Goal: Task Accomplishment & Management: Manage account settings

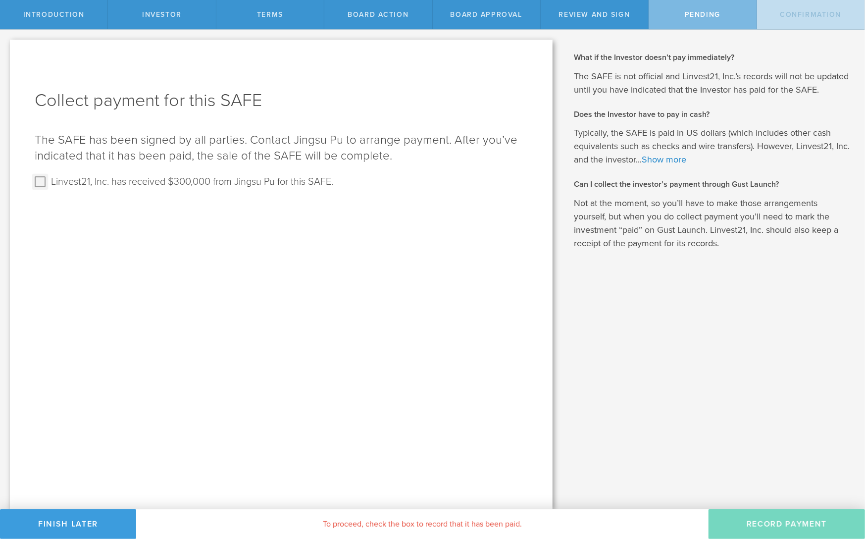
click at [38, 183] on input "Linvest21, Inc. has received $300,000 from Jingsu Pu for this SAFE." at bounding box center [40, 182] width 16 height 16
checkbox input "true"
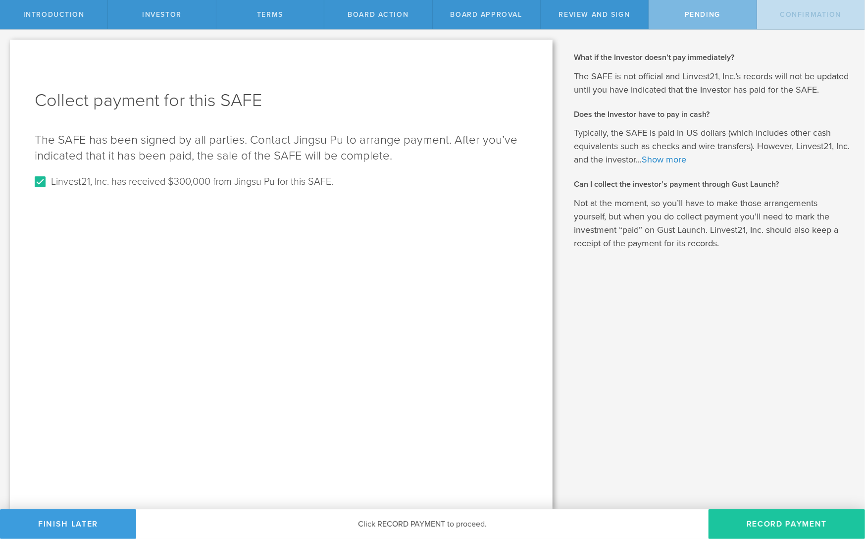
click at [759, 521] on button "Record Payment" at bounding box center [787, 524] width 157 height 30
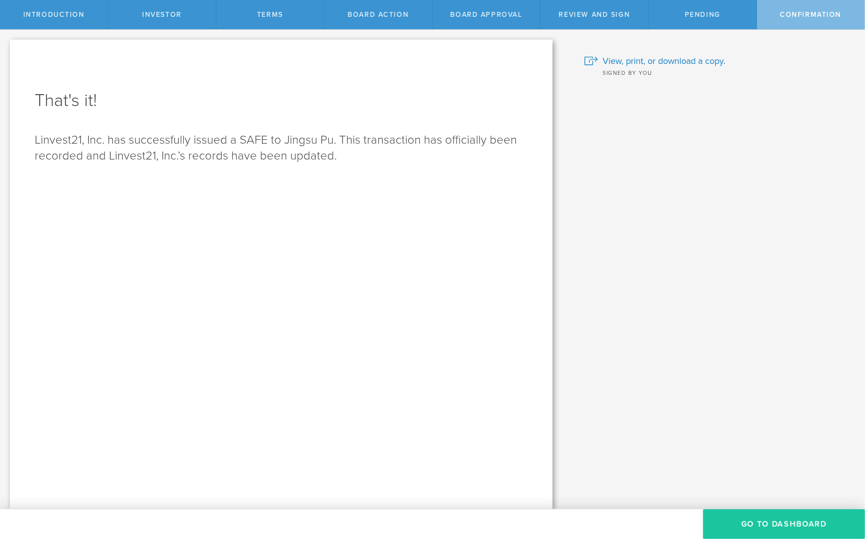
click at [754, 525] on button "Go To Dashboard" at bounding box center [784, 524] width 162 height 30
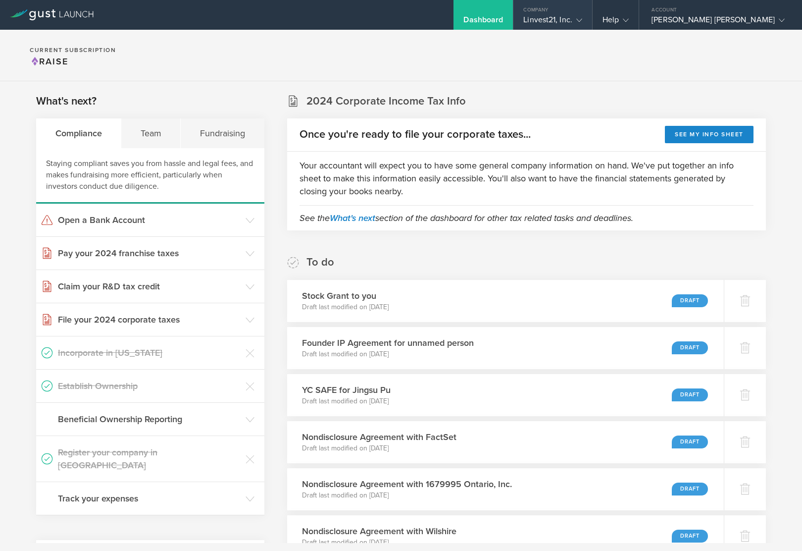
click at [582, 22] on div "Linvest21, Inc." at bounding box center [553, 22] width 59 height 15
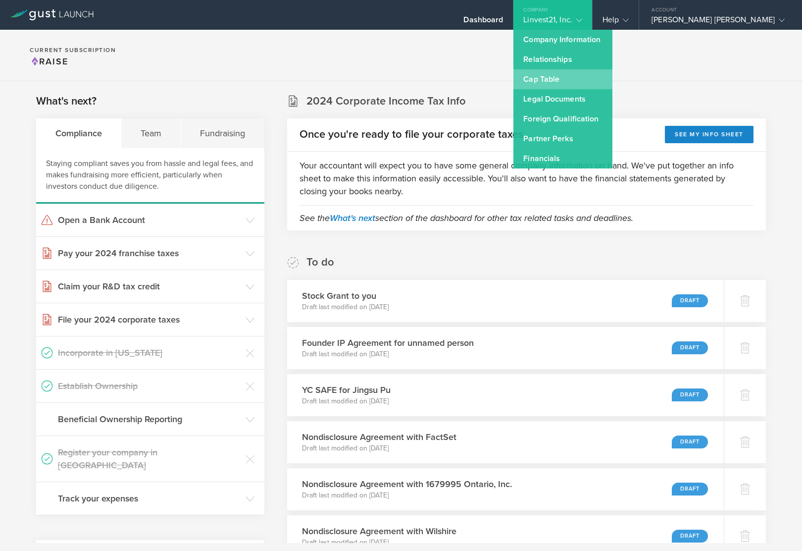
click at [613, 75] on link "Cap Table" at bounding box center [563, 79] width 99 height 20
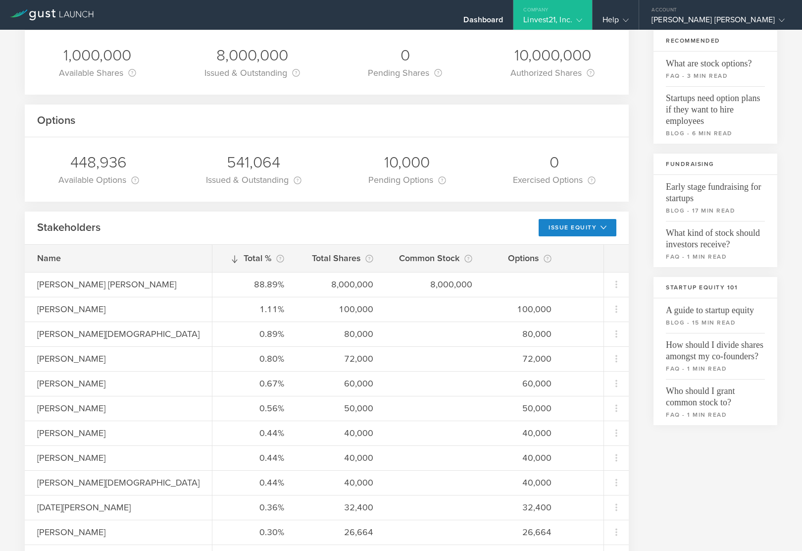
scroll to position [165, 0]
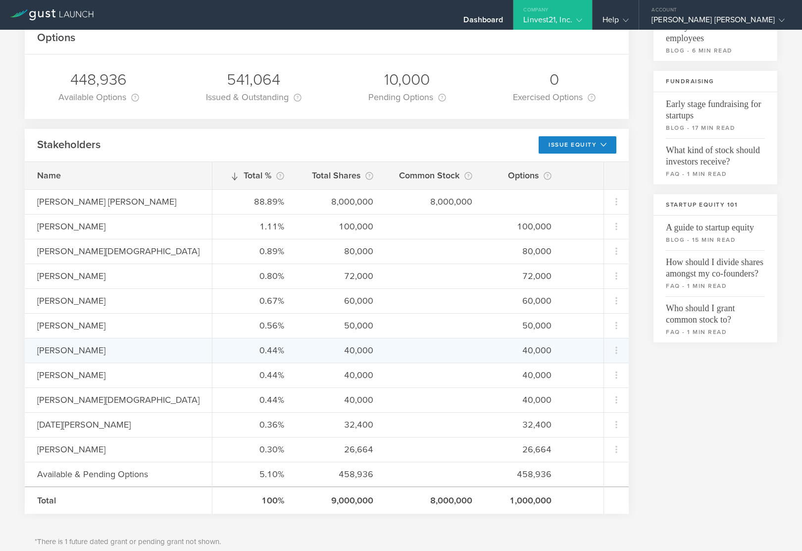
click at [90, 352] on div "[PERSON_NAME]" at bounding box center [130, 350] width 187 height 13
click at [616, 347] on icon at bounding box center [617, 349] width 2 height 7
click at [686, 388] on md-backdrop at bounding box center [401, 275] width 802 height 551
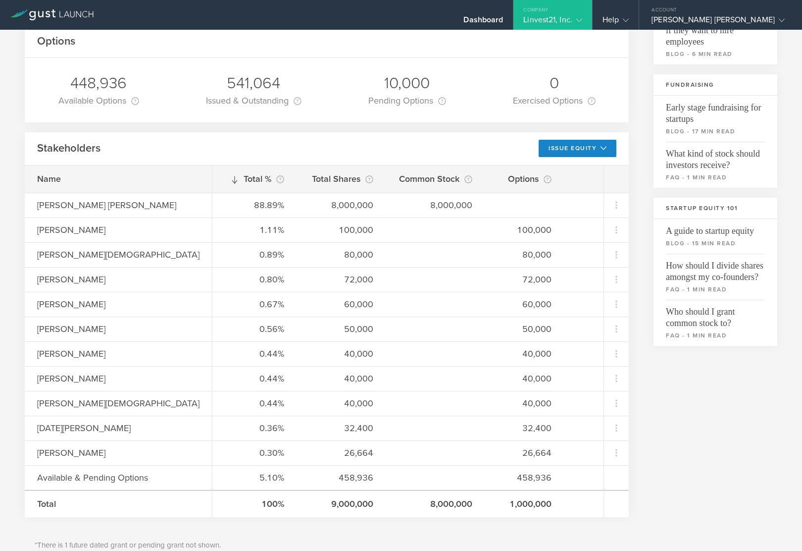
scroll to position [157, 0]
